Goal: Task Accomplishment & Management: Manage account settings

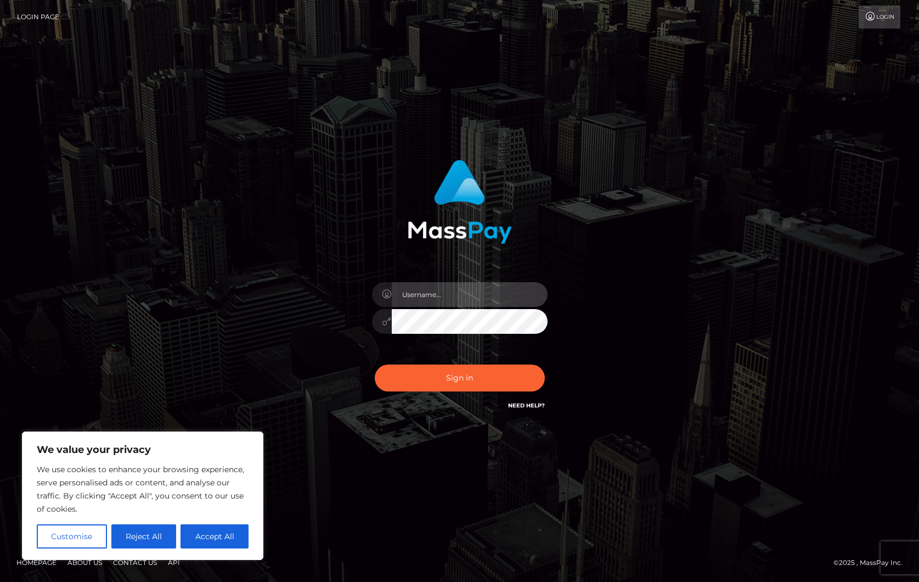
click at [401, 291] on input "text" at bounding box center [470, 294] width 156 height 25
type input "ollieAN.fanvue"
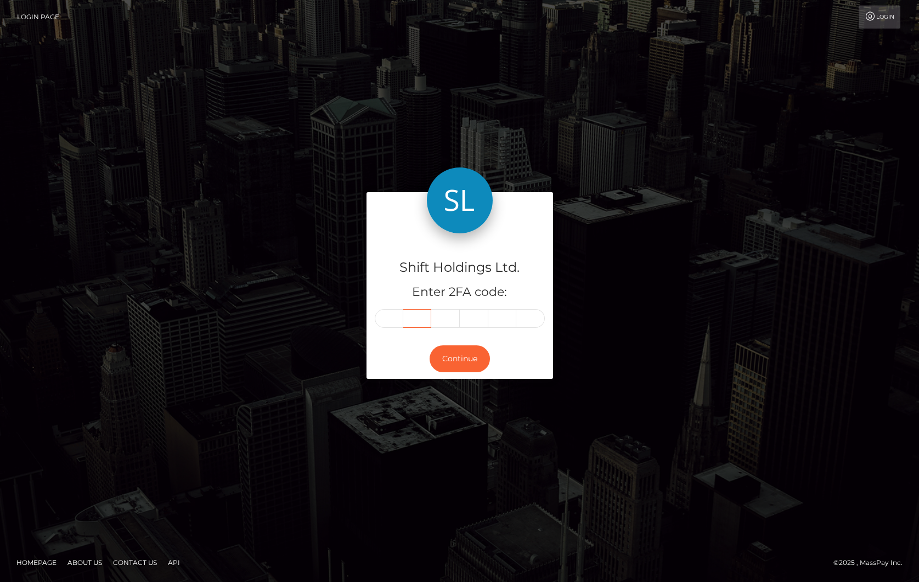
type input "7"
type input "1"
type input "2"
type input "9"
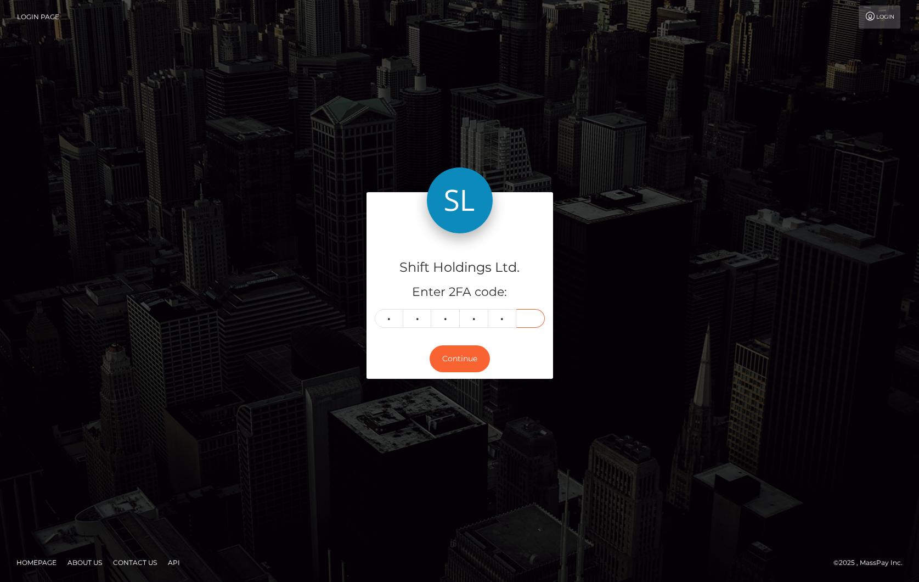
type input "6"
click at [468, 358] on button "Continue" at bounding box center [460, 358] width 60 height 27
